Goal: Information Seeking & Learning: Check status

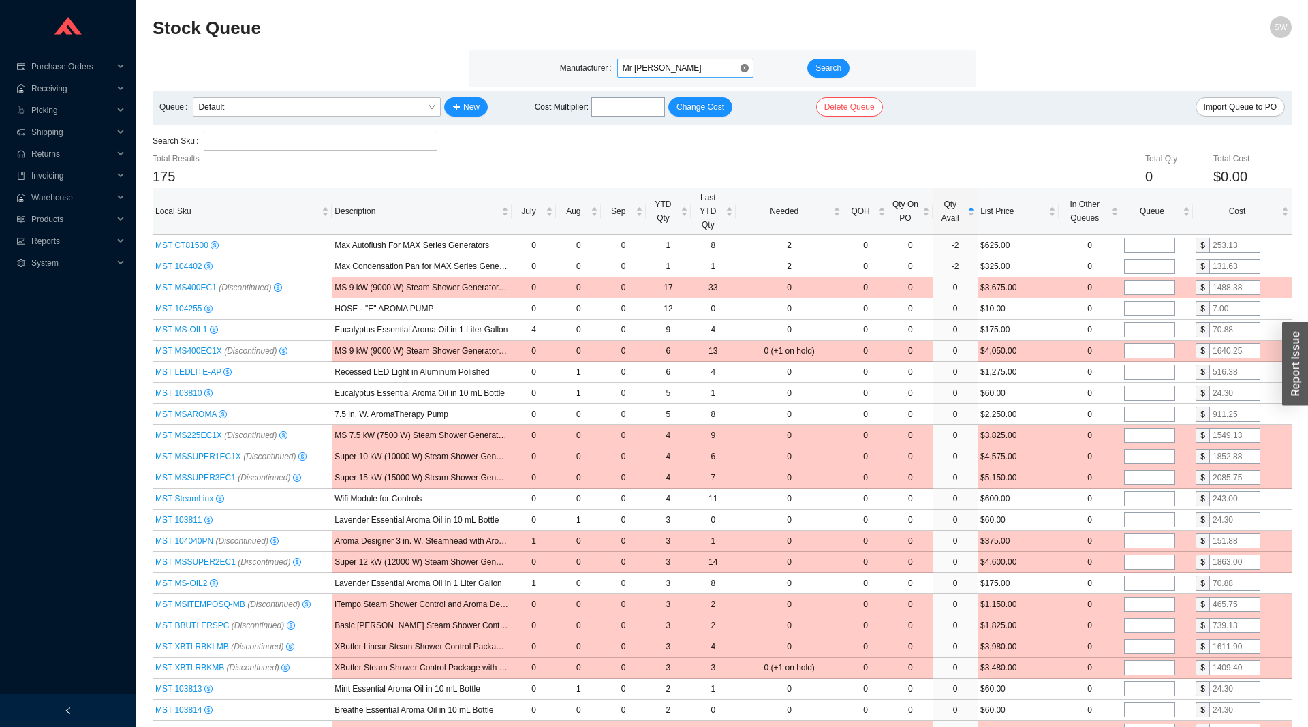
click at [708, 72] on span "Mr [PERSON_NAME]" at bounding box center [684, 68] width 125 height 18
type input "duravit"
click at [839, 64] on span "Search" at bounding box center [828, 68] width 26 height 14
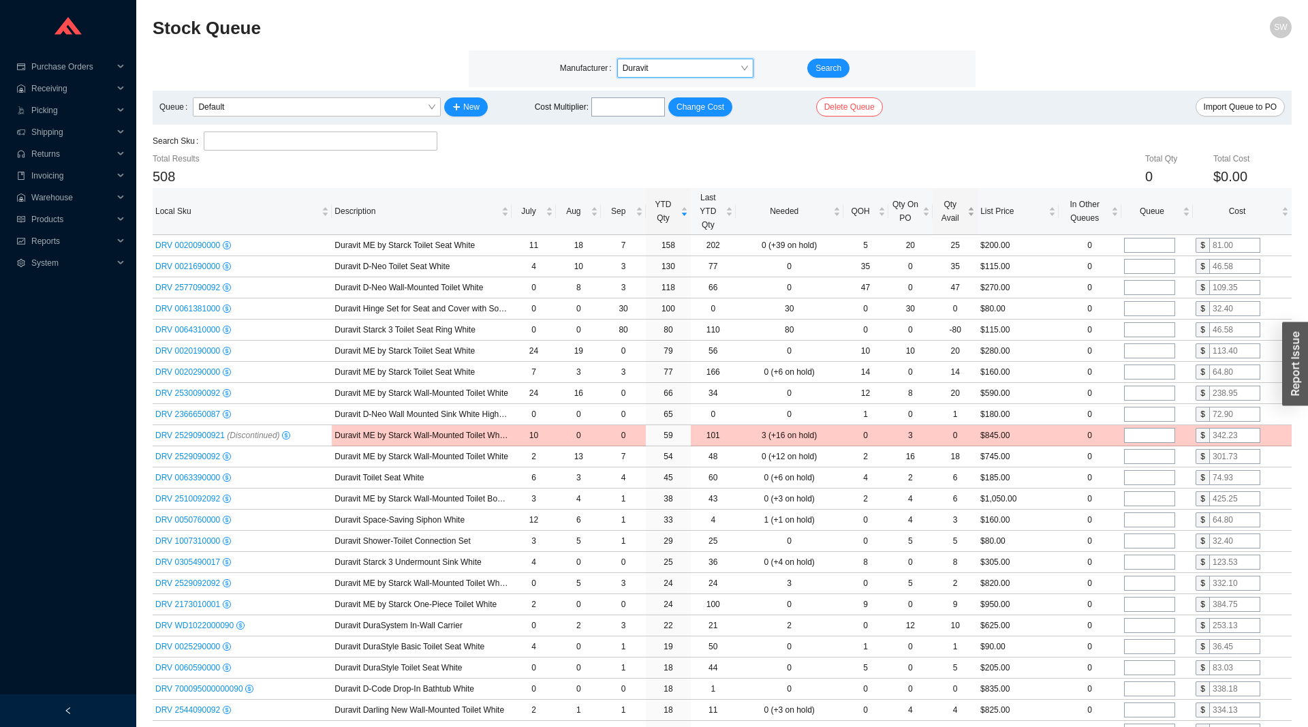
click at [958, 217] on span "Qty Avail" at bounding box center [949, 211] width 29 height 27
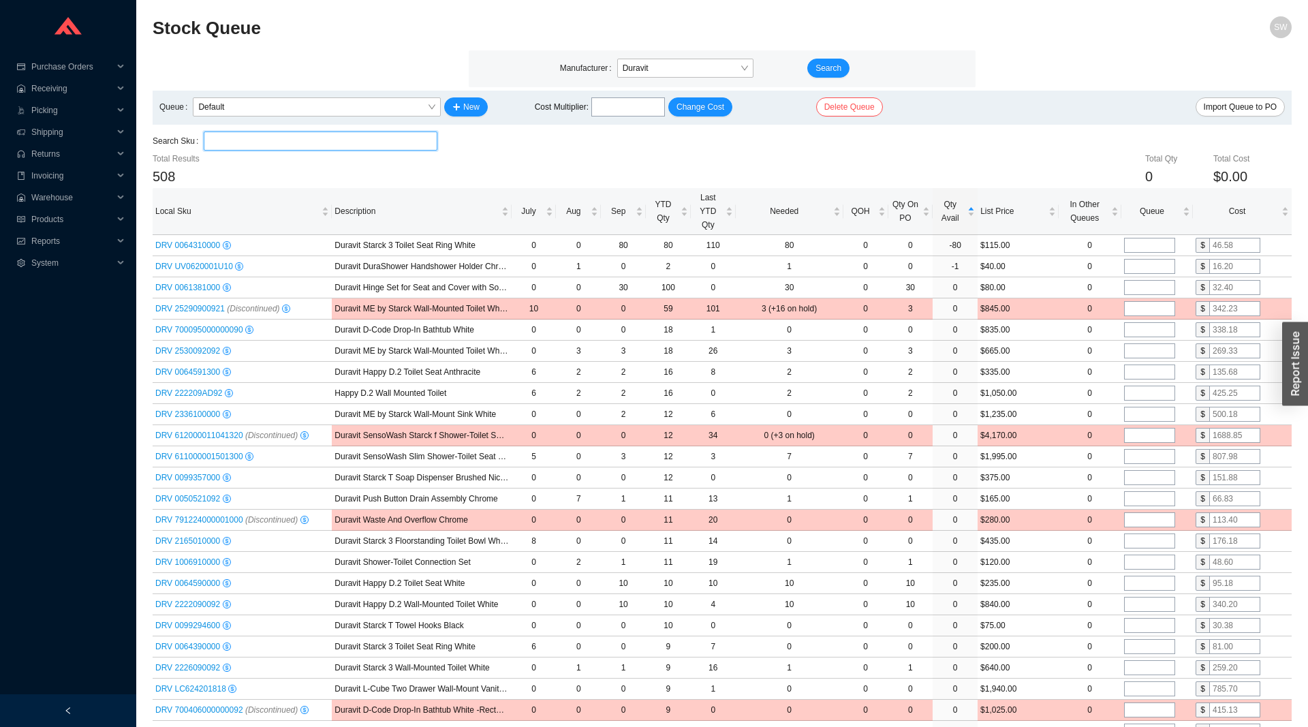
click at [338, 140] on input "search" at bounding box center [320, 141] width 223 height 18
click at [789, 218] on div "Needed" at bounding box center [789, 211] width 102 height 14
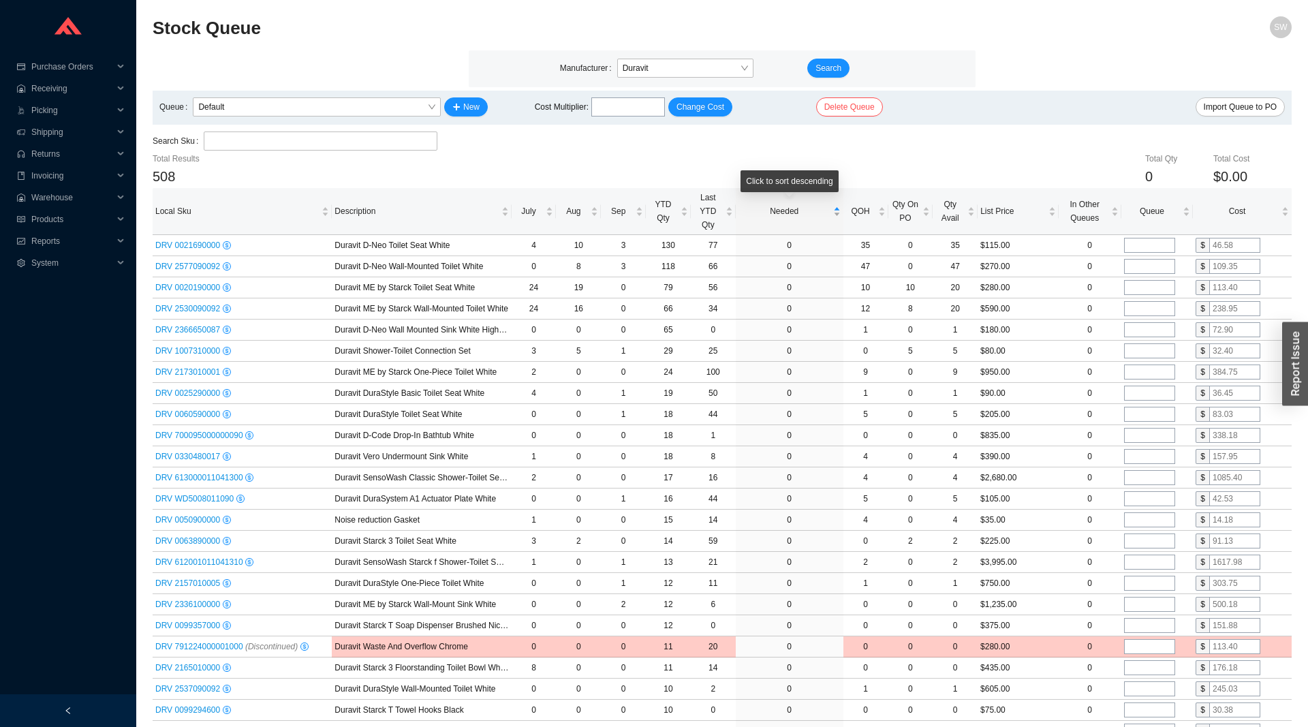
click at [789, 218] on div "Needed" at bounding box center [789, 211] width 102 height 14
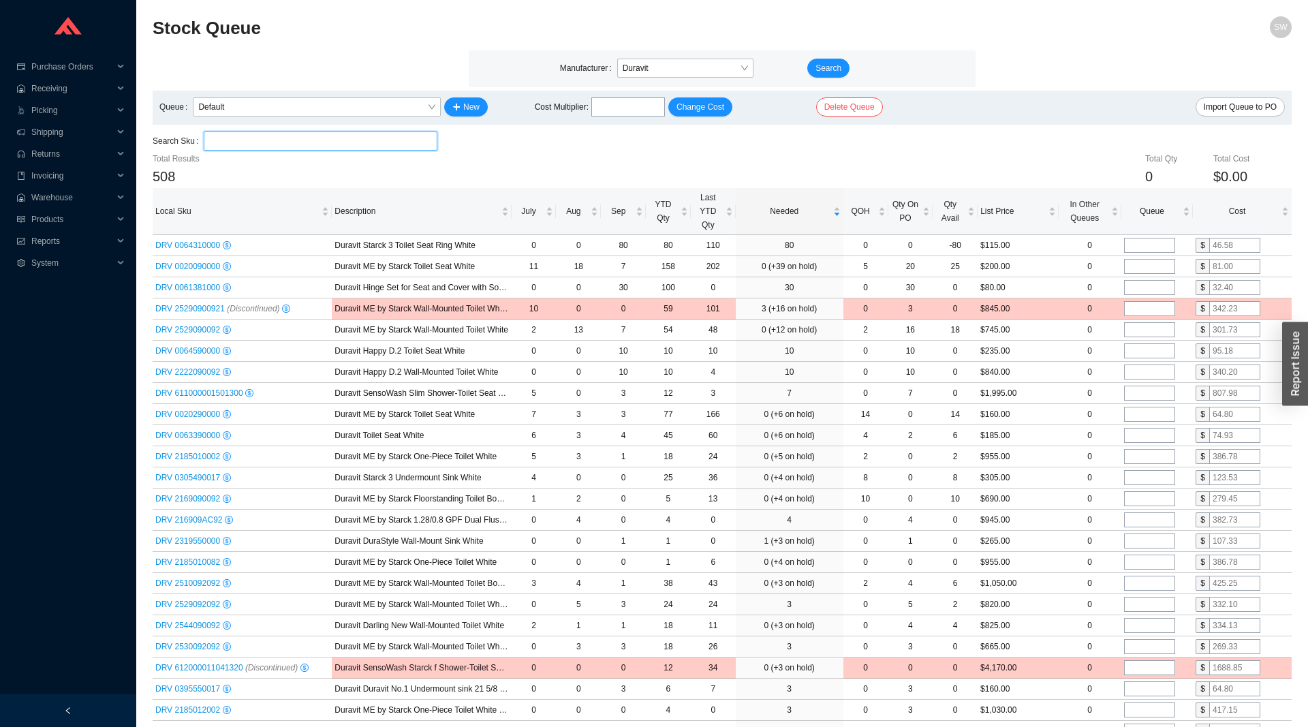
click at [347, 142] on input "search" at bounding box center [320, 141] width 223 height 18
click at [823, 61] on button "Search" at bounding box center [828, 68] width 42 height 19
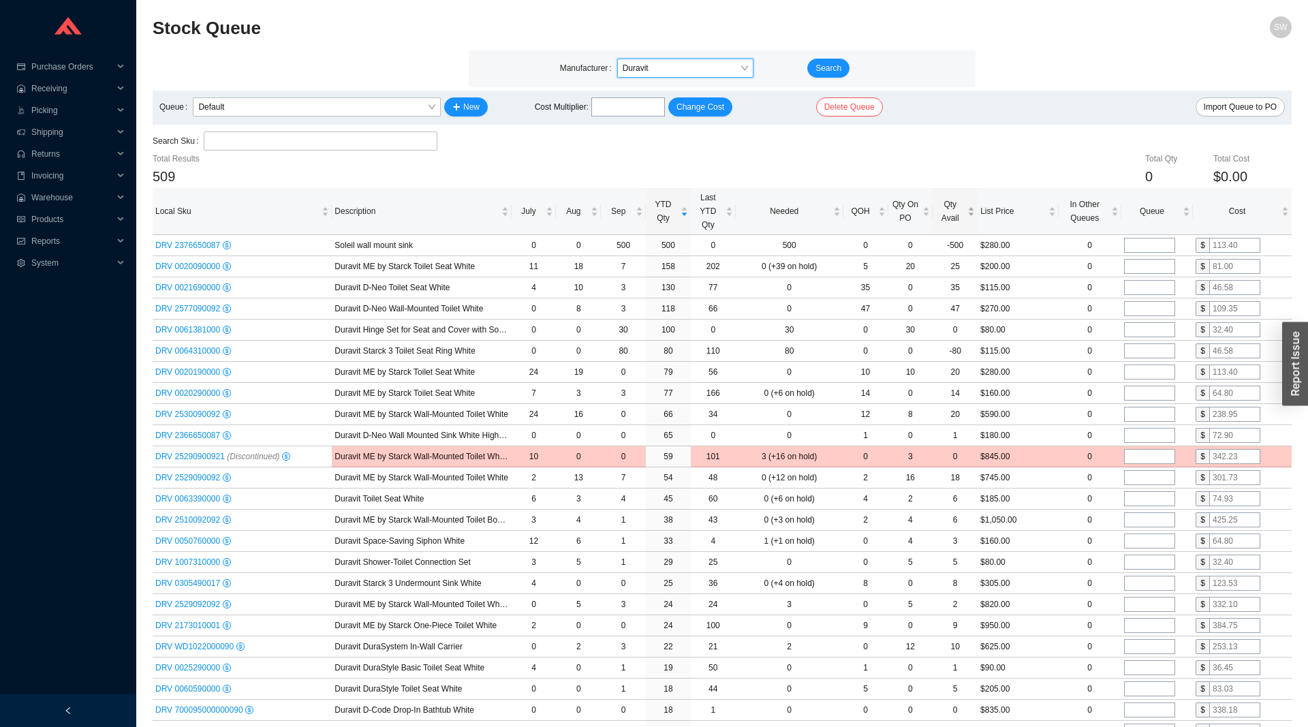
click at [942, 213] on span "Qty Avail" at bounding box center [949, 211] width 29 height 27
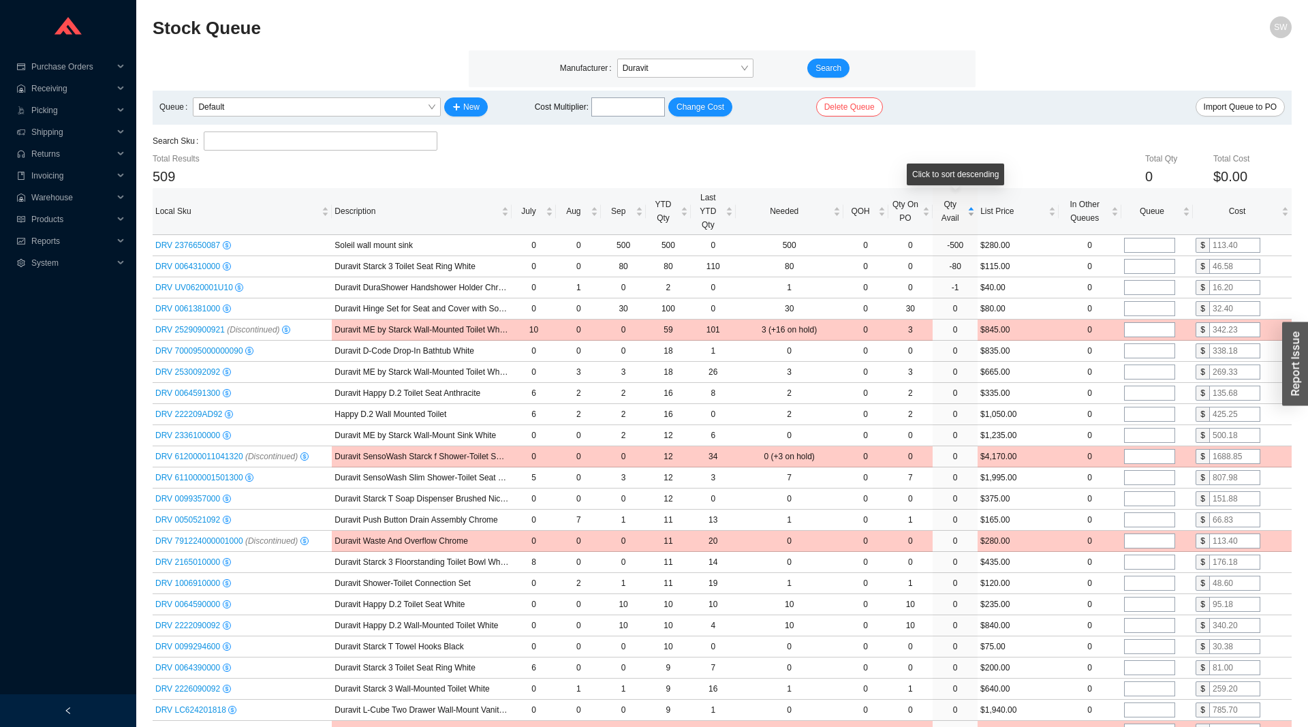
click at [947, 212] on span "Qty Avail" at bounding box center [949, 211] width 29 height 27
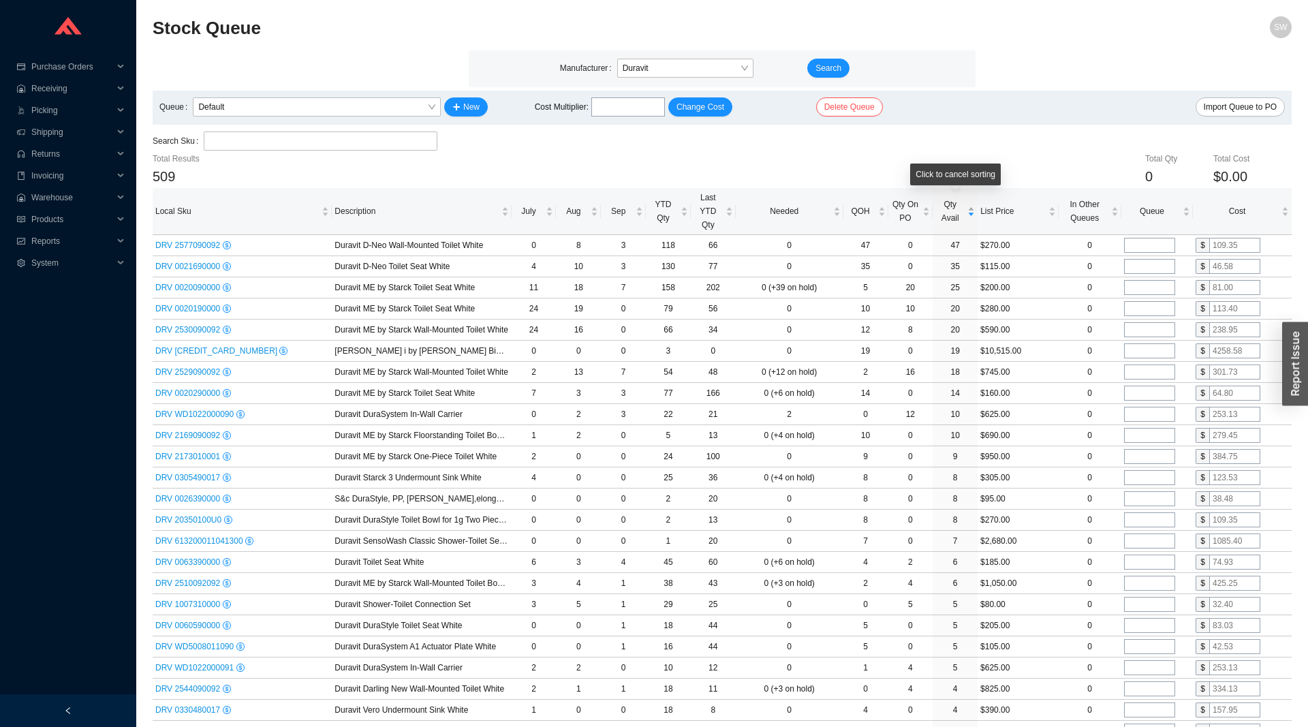
click at [947, 212] on span "Qty Avail" at bounding box center [949, 211] width 29 height 27
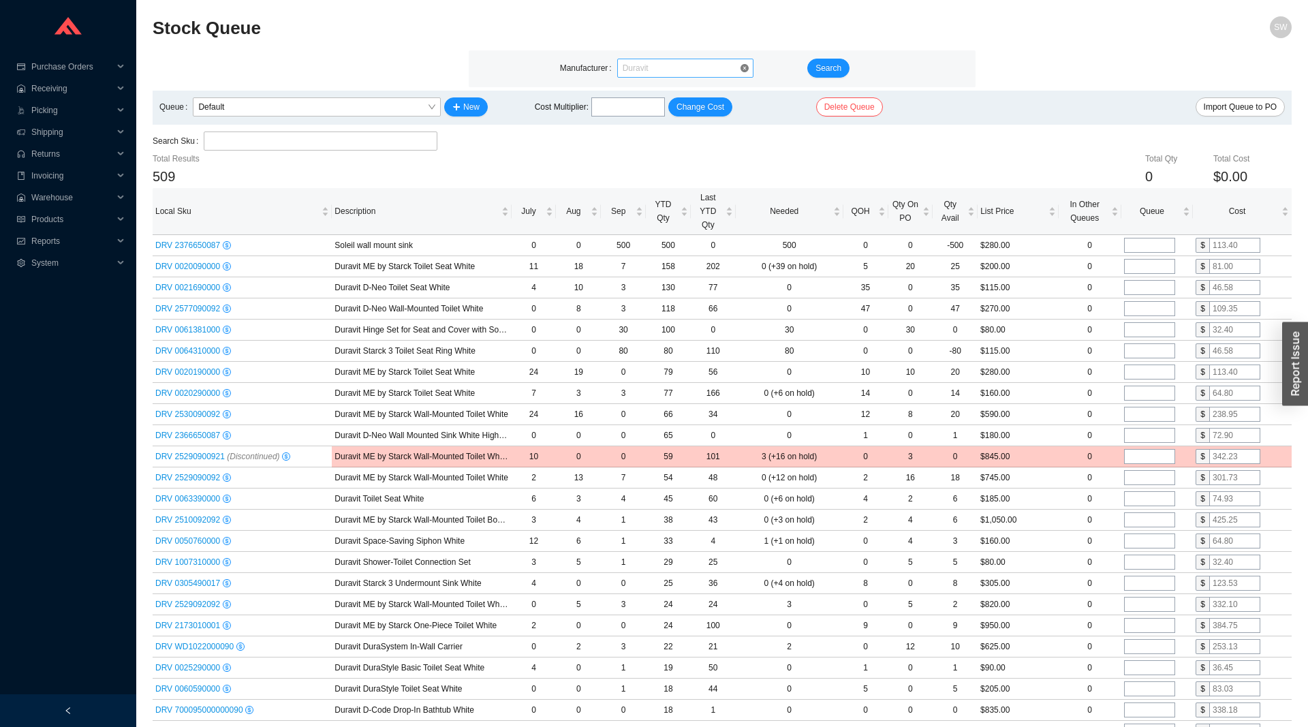
click at [704, 76] on span "Duravit" at bounding box center [684, 68] width 125 height 18
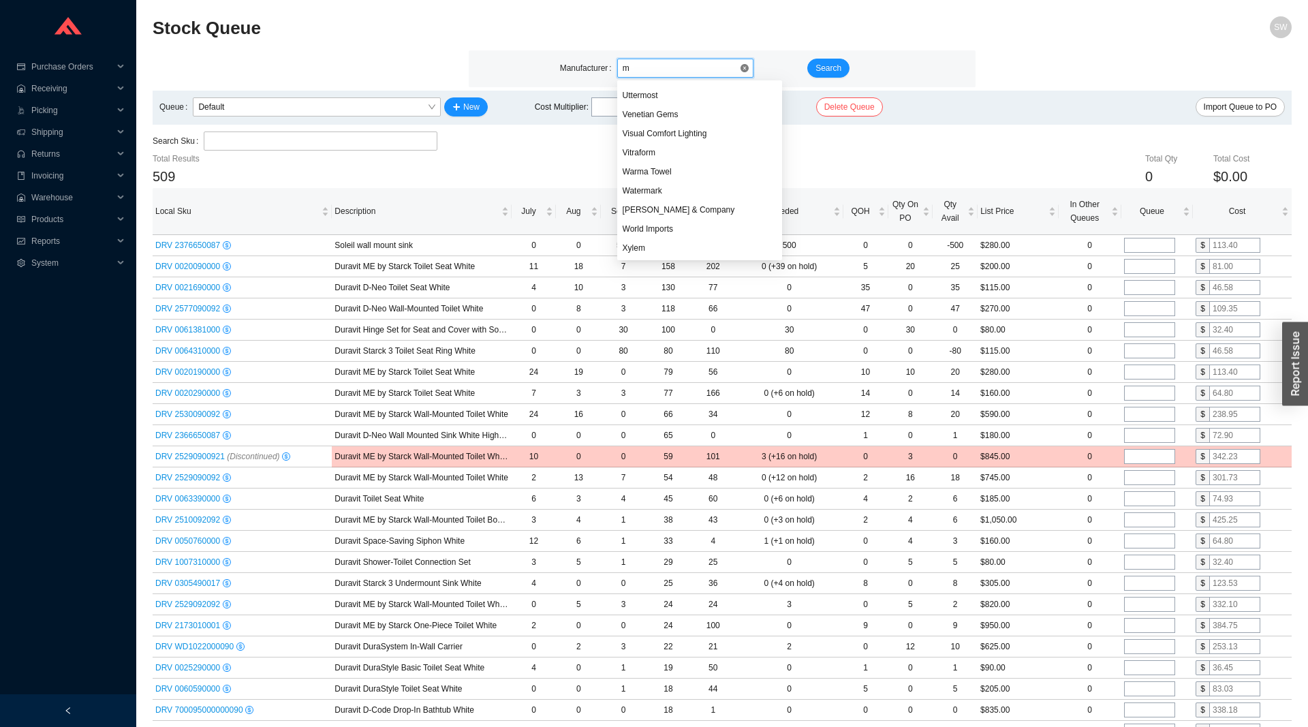
type input "mr"
click at [674, 253] on div "Mr [PERSON_NAME]" at bounding box center [707, 248] width 170 height 12
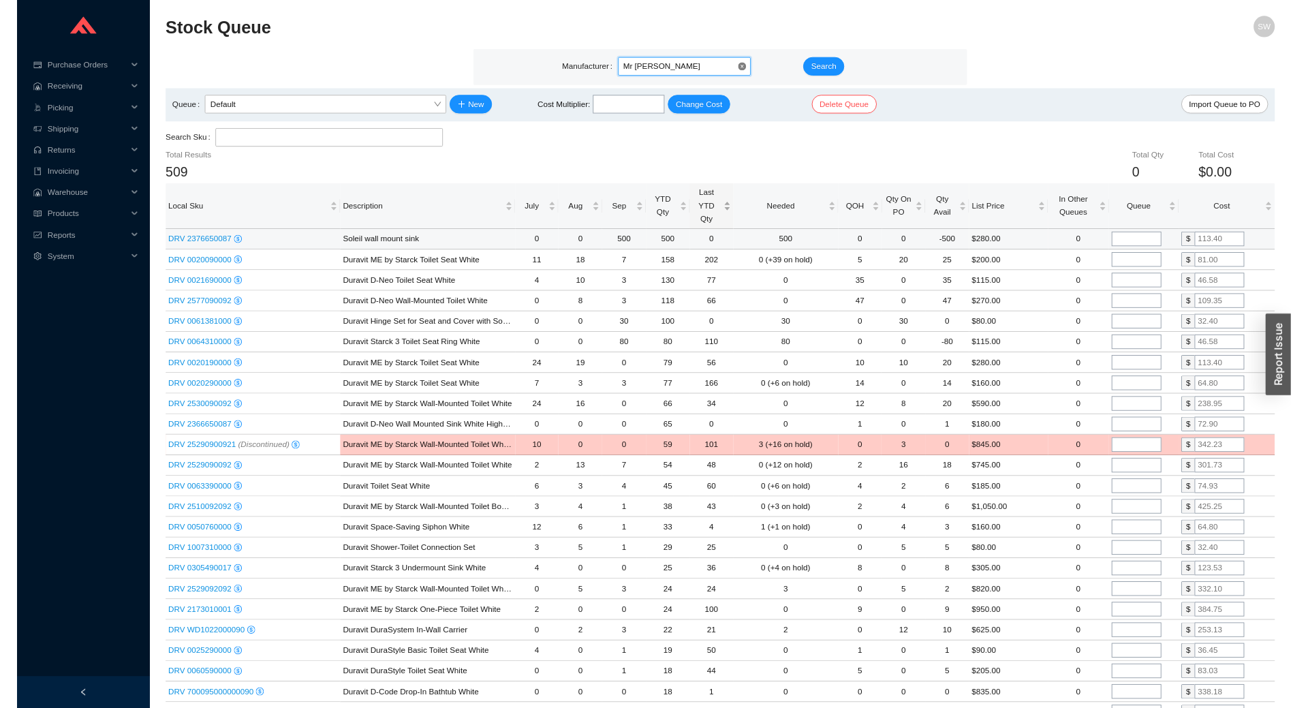
scroll to position [0, 0]
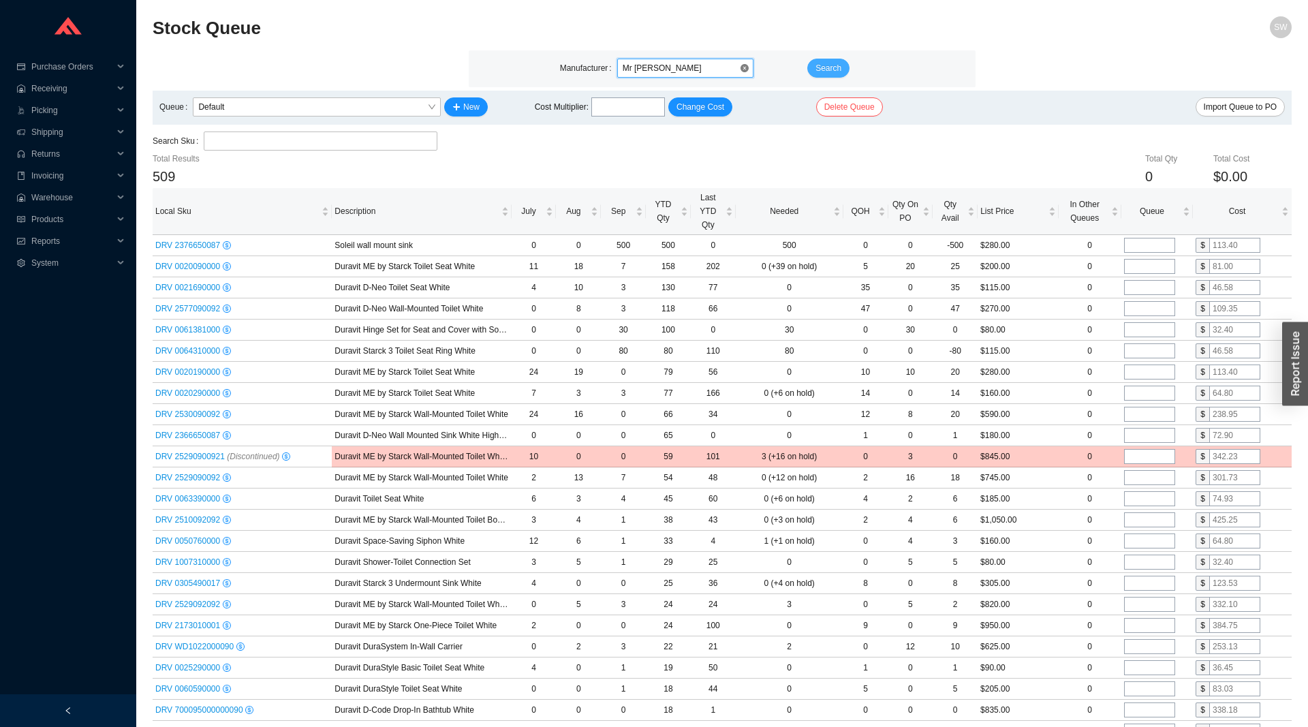
click at [836, 65] on span "Search" at bounding box center [828, 68] width 26 height 14
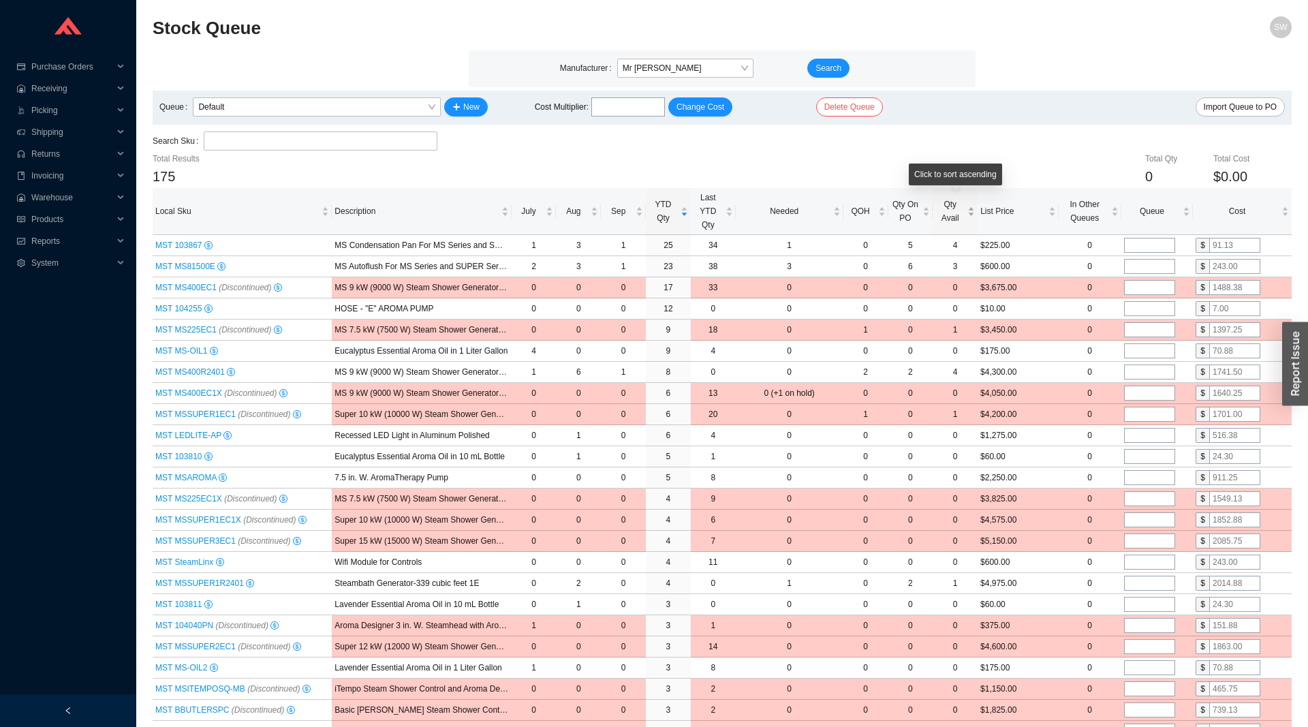
click at [951, 218] on span "Qty Avail" at bounding box center [949, 211] width 29 height 27
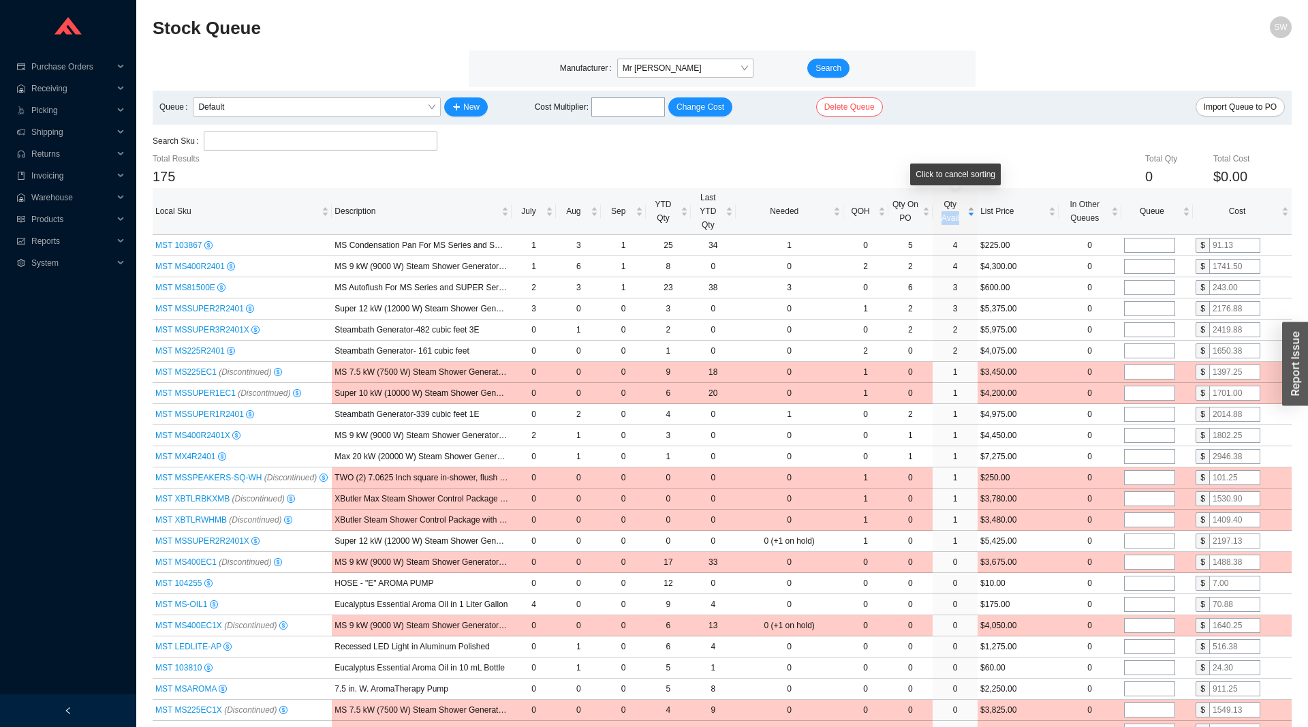
click at [950, 217] on span "Qty Avail" at bounding box center [949, 211] width 29 height 27
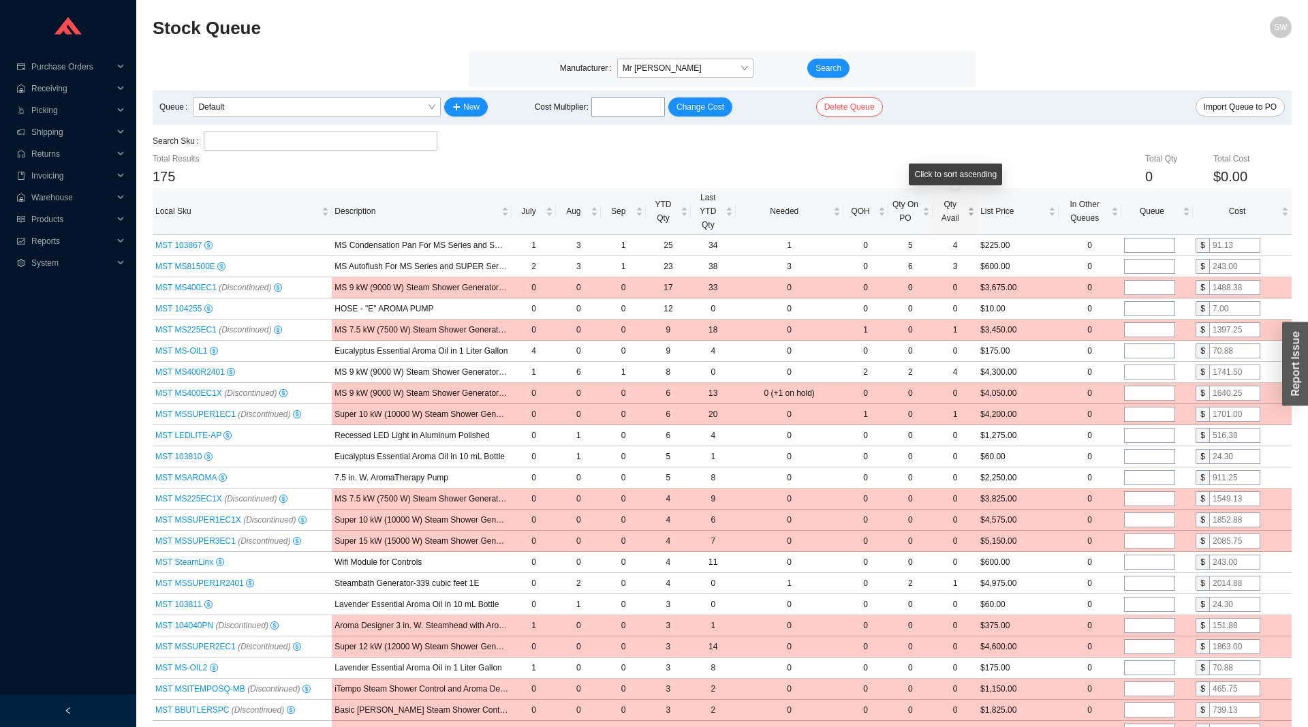
click at [950, 219] on span "Qty Avail" at bounding box center [949, 211] width 29 height 27
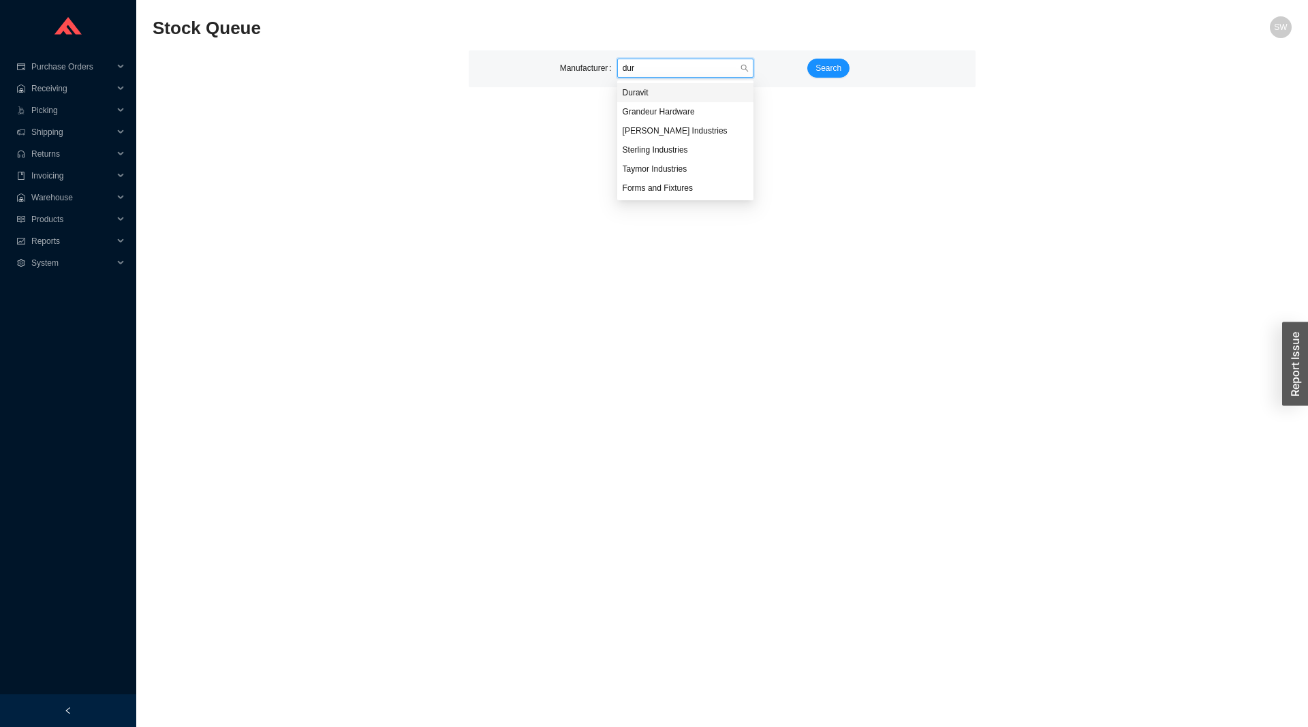
type input "dura"
click at [823, 65] on span "Search" at bounding box center [828, 68] width 26 height 14
